Goal: Task Accomplishment & Management: Manage account settings

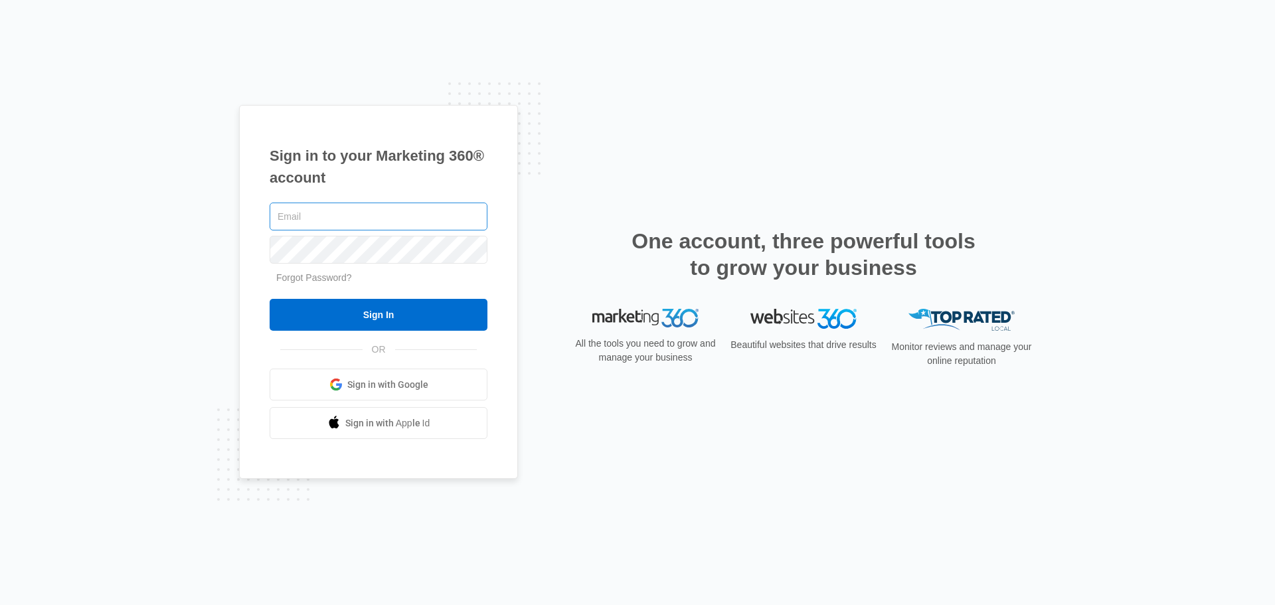
click at [404, 216] on input "text" at bounding box center [379, 217] width 218 height 28
type input "[PERSON_NAME][EMAIL_ADDRESS][PERSON_NAME][DOMAIN_NAME]"
click at [250, 282] on div "Sign in to your Marketing 360® account scott.kegerreis@riderflex.com Forgot Pas…" at bounding box center [378, 292] width 279 height 374
click at [284, 276] on link "Forgot Password?" at bounding box center [314, 277] width 76 height 11
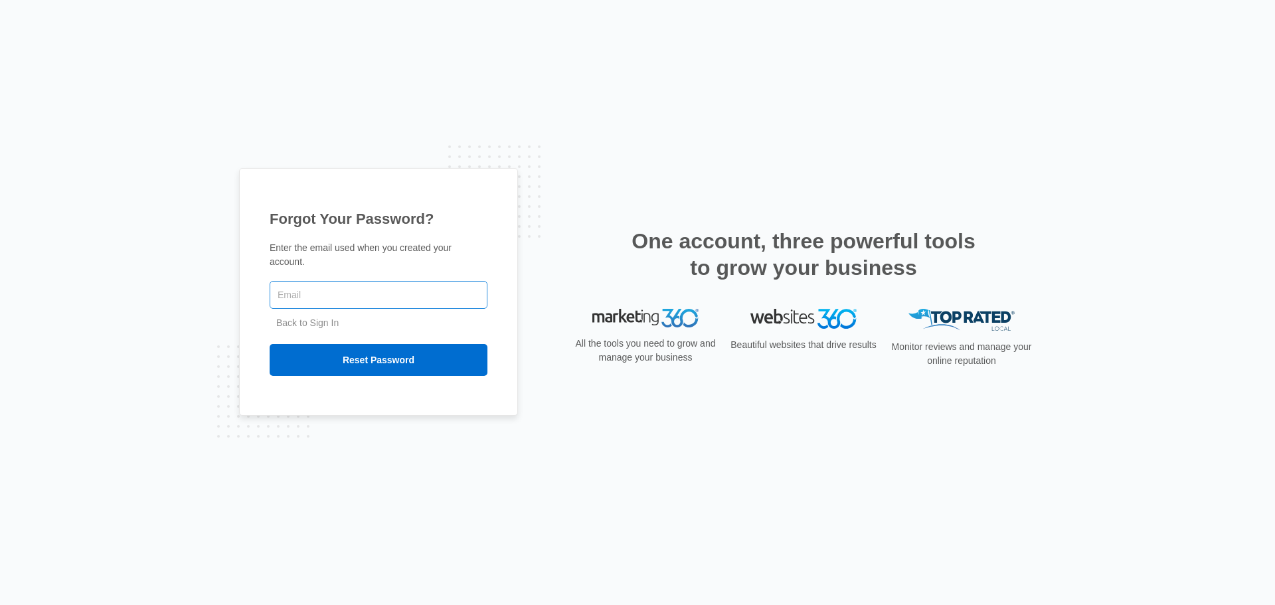
click at [360, 291] on input "text" at bounding box center [379, 295] width 218 height 28
type input "[PERSON_NAME][EMAIL_ADDRESS][PERSON_NAME][DOMAIN_NAME]"
click at [270, 344] on input "Reset Password" at bounding box center [379, 360] width 218 height 32
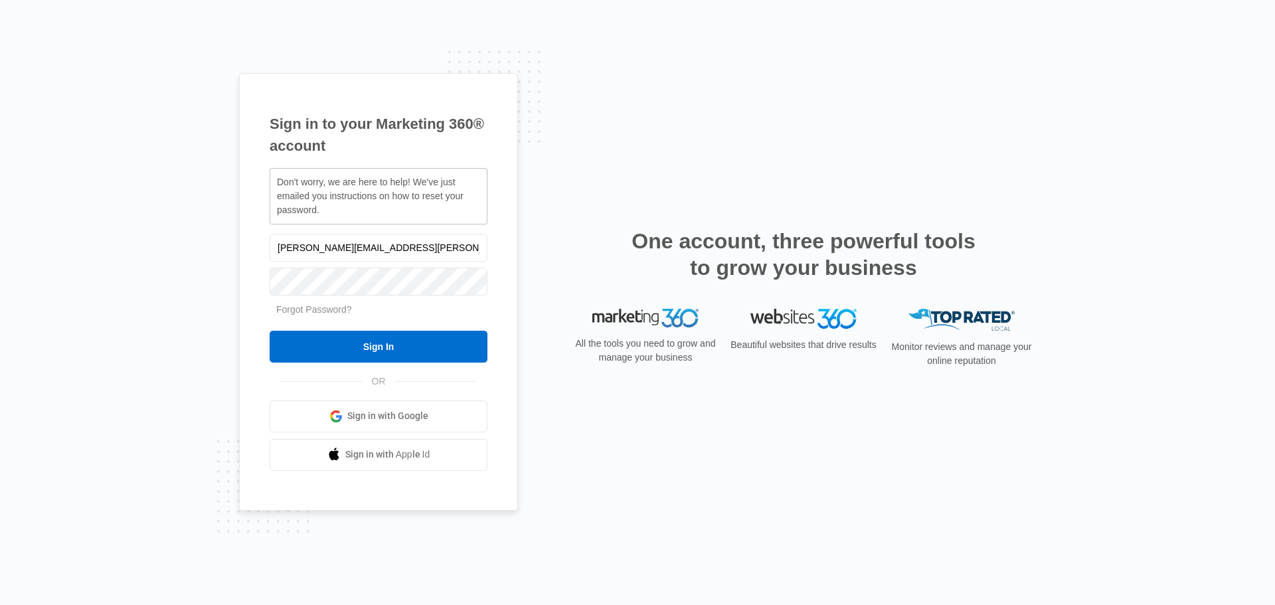
click at [420, 355] on input "Sign In" at bounding box center [379, 347] width 218 height 32
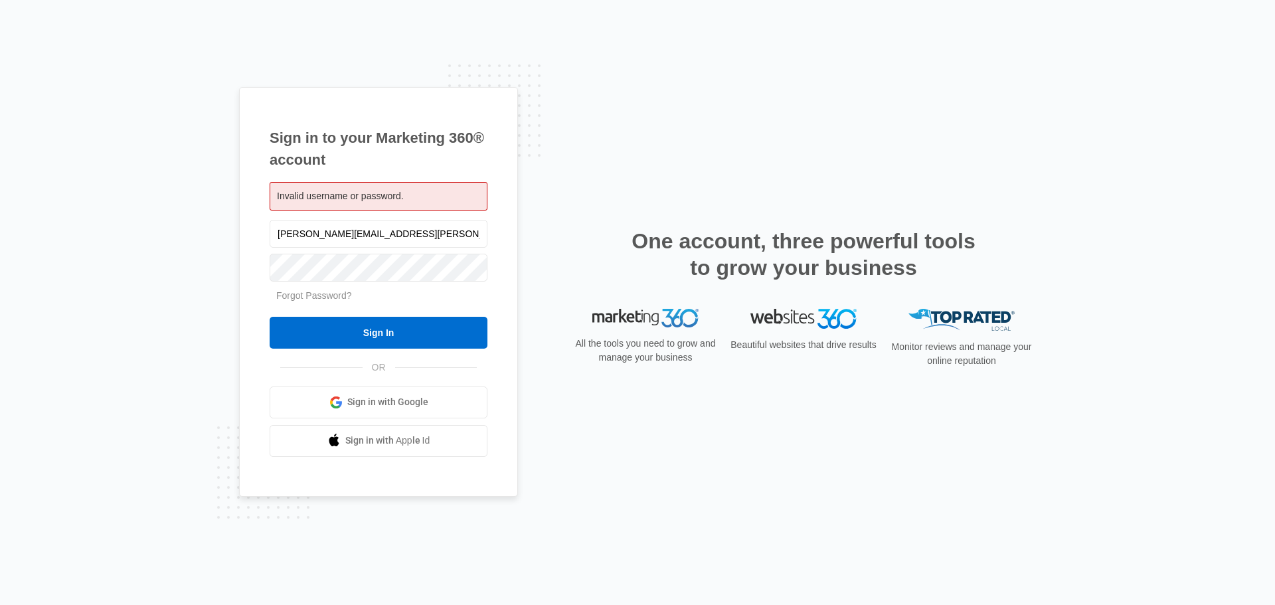
click at [432, 291] on div "Forgot Password?" at bounding box center [379, 296] width 218 height 14
